Goal: Task Accomplishment & Management: Manage account settings

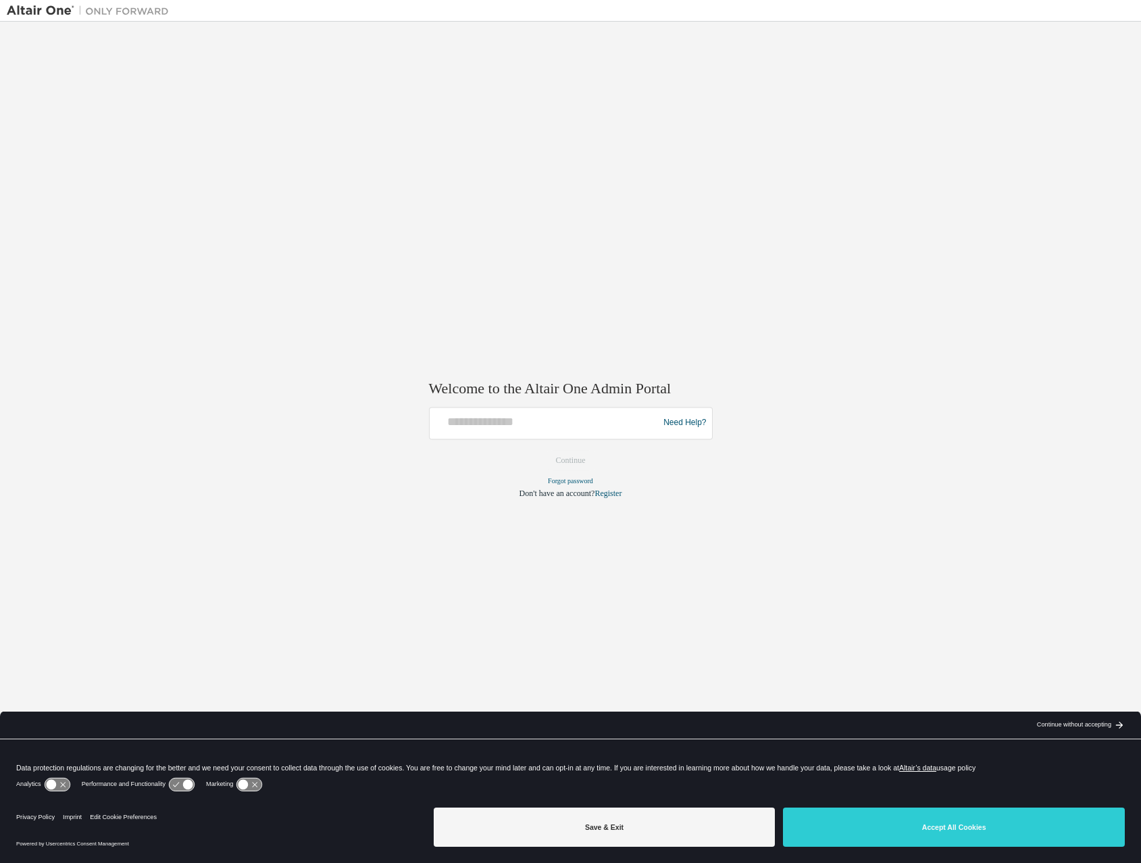
click at [542, 431] on div at bounding box center [546, 423] width 222 height 26
click at [487, 420] on input "text" at bounding box center [546, 420] width 222 height 20
type input "**********"
click at [577, 461] on button "Continue" at bounding box center [571, 460] width 58 height 20
